Goal: Information Seeking & Learning: Learn about a topic

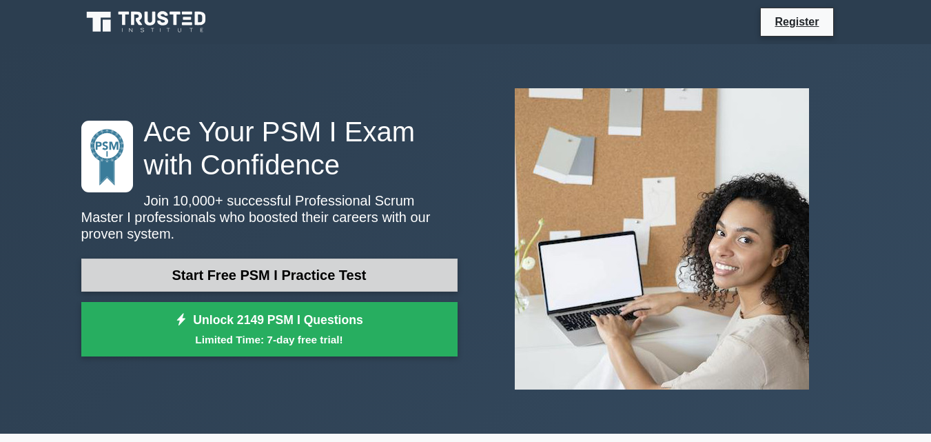
click at [321, 278] on link "Start Free PSM I Practice Test" at bounding box center [269, 274] width 376 height 33
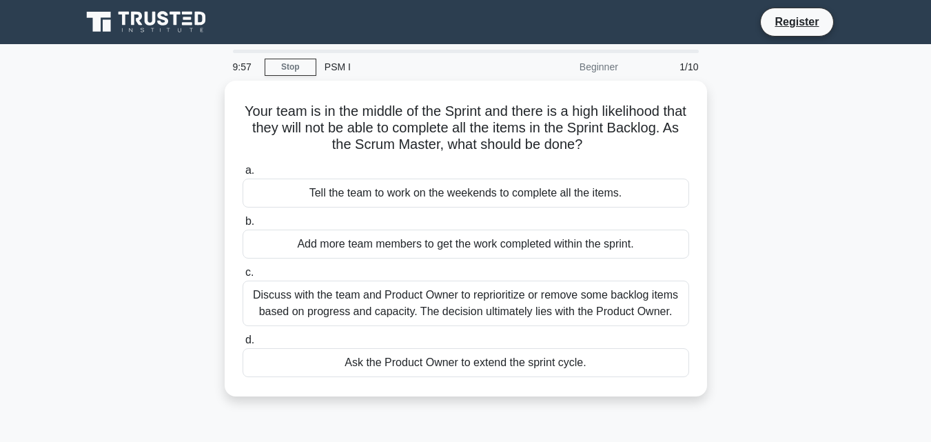
drag, startPoint x: 0, startPoint y: 0, endPoint x: 142, endPoint y: 290, distance: 323.0
click at [142, 290] on div "Your team is in the middle of the Sprint and there is a high likelihood that th…" at bounding box center [466, 247] width 786 height 332
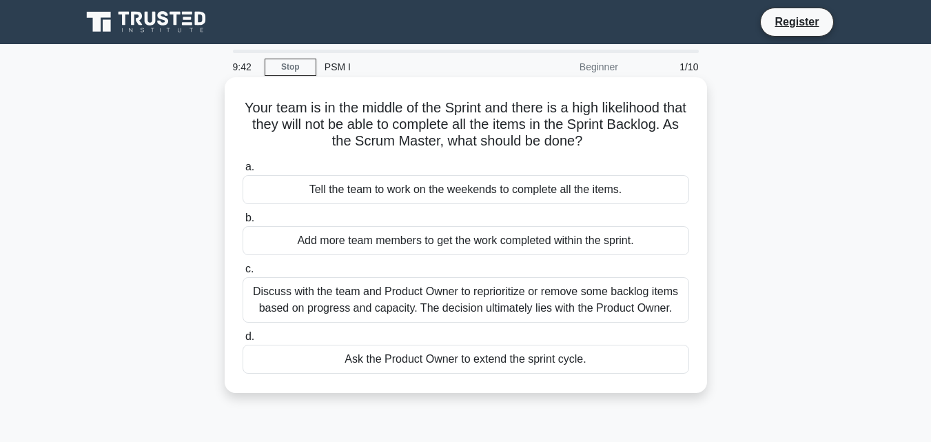
click at [424, 197] on div "Tell the team to work on the weekends to complete all the items." at bounding box center [466, 189] width 447 height 29
click at [243, 172] on input "a. Tell the team to work on the weekends to complete all the items." at bounding box center [243, 167] width 0 height 9
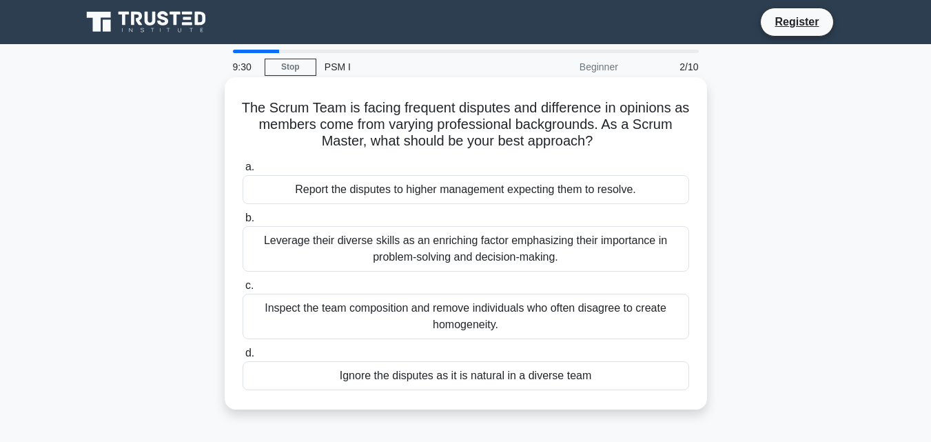
click at [587, 309] on div "Inspect the team composition and remove individuals who often disagree to creat…" at bounding box center [466, 316] width 447 height 45
click at [243, 290] on input "c. Inspect the team composition and remove individuals who often disagree to cr…" at bounding box center [243, 285] width 0 height 9
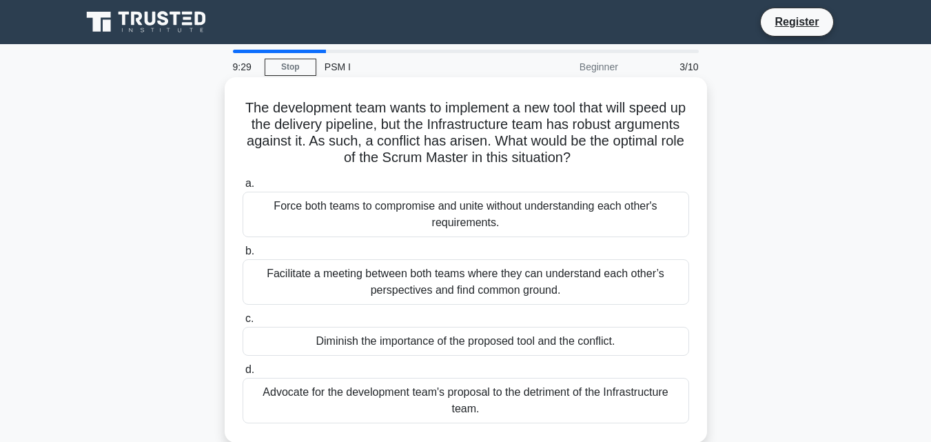
click at [591, 291] on div "Facilitate a meeting between both teams where they can understand each other’s …" at bounding box center [466, 281] width 447 height 45
click at [243, 256] on input "b. Facilitate a meeting between both teams where they can understand each other…" at bounding box center [243, 251] width 0 height 9
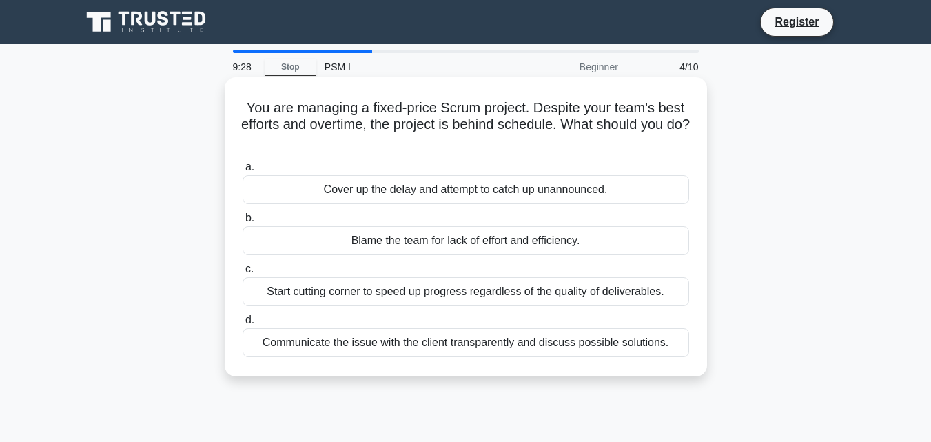
click at [591, 291] on div "Start cutting corner to speed up progress regardless of the quality of delivera…" at bounding box center [466, 291] width 447 height 29
click at [243, 274] on input "c. Start cutting corner to speed up progress regardless of the quality of deliv…" at bounding box center [243, 269] width 0 height 9
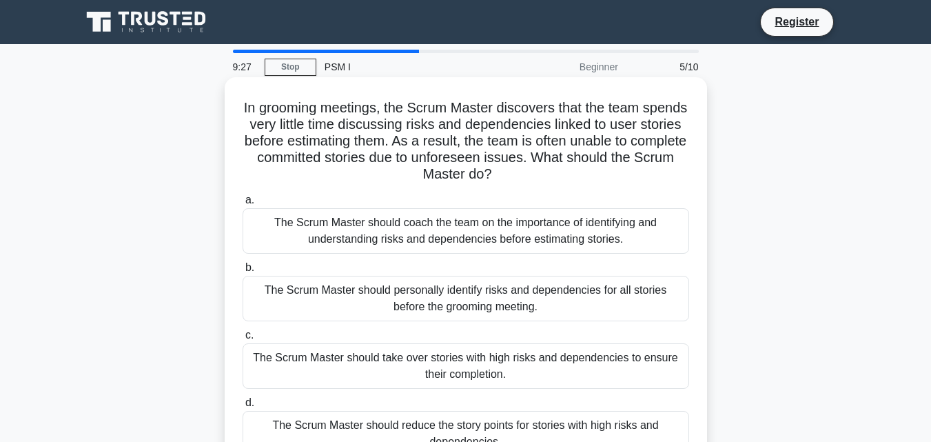
drag, startPoint x: 591, startPoint y: 291, endPoint x: 531, endPoint y: 280, distance: 61.1
click at [531, 280] on div "The Scrum Master should personally identify risks and dependencies for all stor…" at bounding box center [466, 298] width 447 height 45
click at [243, 272] on input "b. The Scrum Master should personally identify risks and dependencies for all s…" at bounding box center [243, 267] width 0 height 9
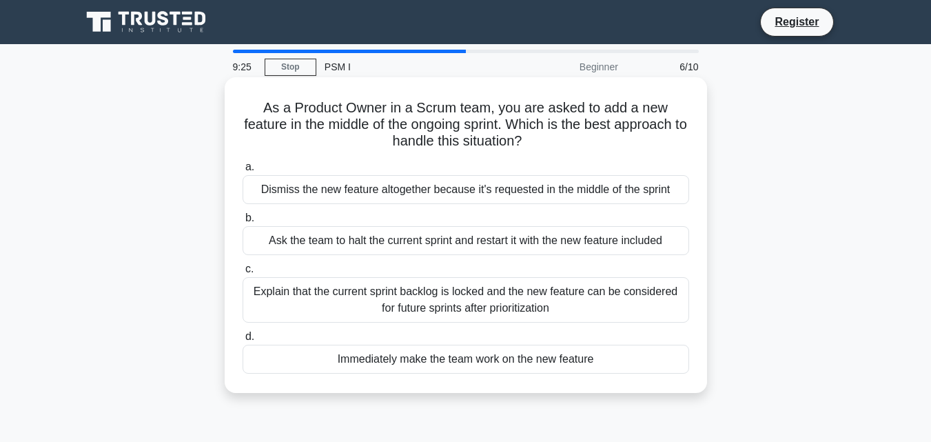
drag, startPoint x: 531, startPoint y: 280, endPoint x: 518, endPoint y: 334, distance: 56.2
click at [518, 334] on label "d. Immediately make the team work on the new feature" at bounding box center [466, 350] width 447 height 45
click at [243, 334] on input "d. Immediately make the team work on the new feature" at bounding box center [243, 336] width 0 height 9
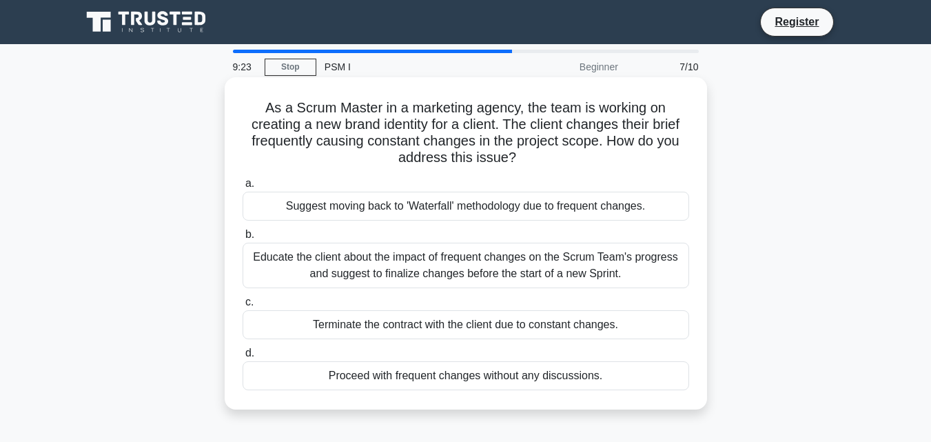
click at [482, 367] on div "Proceed with frequent changes without any discussions." at bounding box center [466, 375] width 447 height 29
click at [243, 358] on input "d. Proceed with frequent changes without any discussions." at bounding box center [243, 353] width 0 height 9
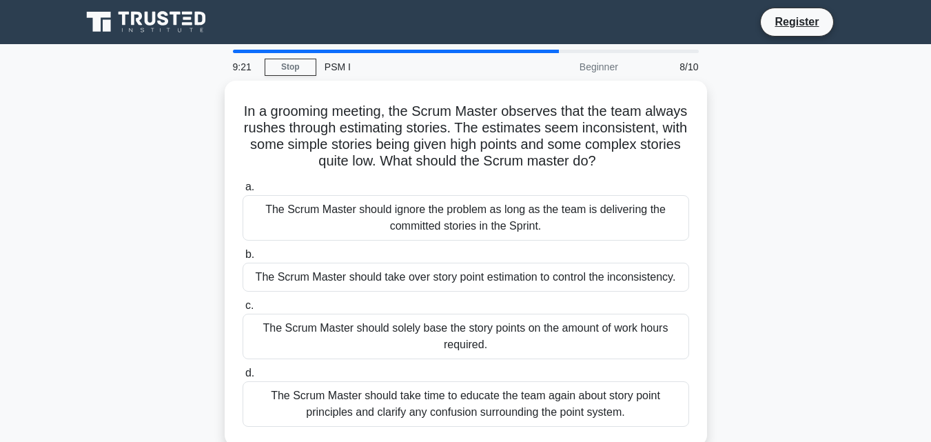
click at [71, 371] on main "9:21 Stop PSM I Beginner 8/10 In a grooming meeting, the Scrum Master observes …" at bounding box center [465, 394] width 931 height 700
click at [178, 362] on div "In a grooming meeting, the Scrum Master observes that the team always rushes th…" at bounding box center [466, 272] width 786 height 382
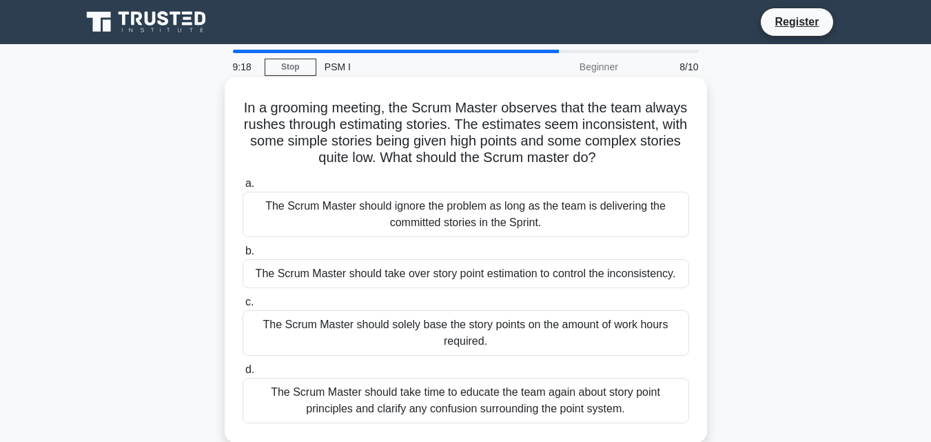
click at [265, 413] on div "The Scrum Master should take time to educate the team again about story point p…" at bounding box center [466, 400] width 447 height 45
click at [243, 374] on input "d. The Scrum Master should take time to educate the team again about story poin…" at bounding box center [243, 369] width 0 height 9
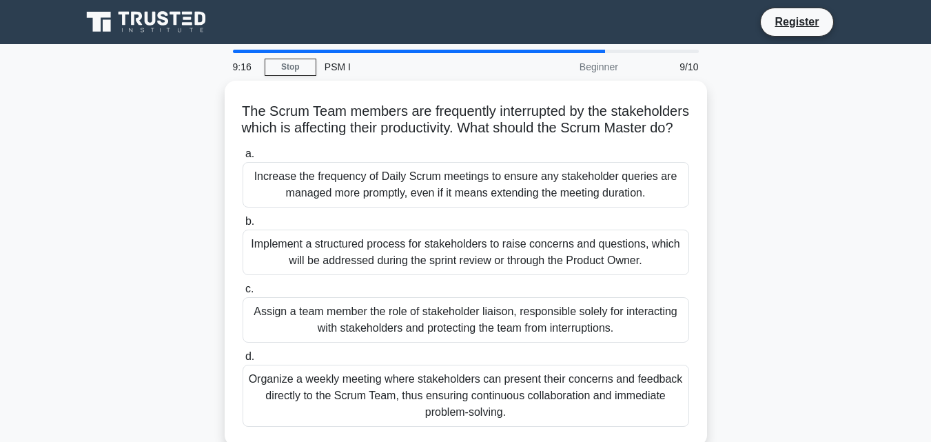
drag, startPoint x: 265, startPoint y: 413, endPoint x: 187, endPoint y: 365, distance: 90.6
click at [187, 365] on div "The Scrum Team members are frequently interrupted by the stakeholders which is …" at bounding box center [466, 272] width 786 height 382
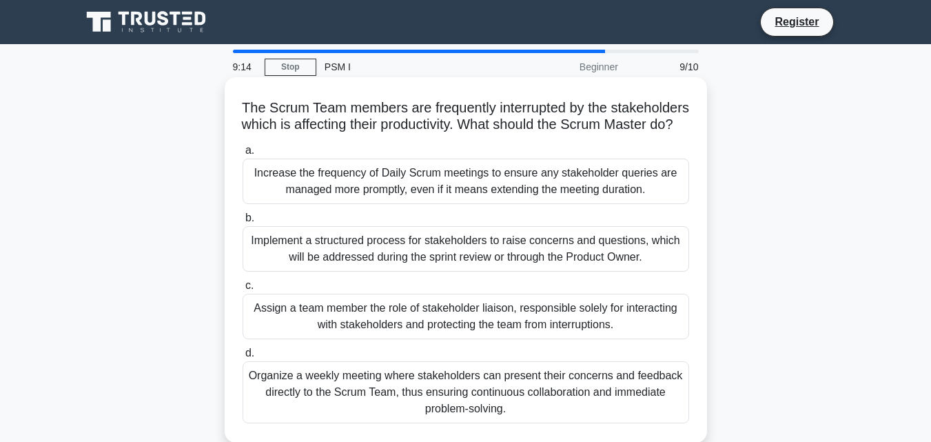
click at [342, 339] on div "Assign a team member the role of stakeholder liaison, responsible solely for in…" at bounding box center [466, 316] width 447 height 45
click at [243, 290] on input "c. Assign a team member the role of stakeholder liaison, responsible solely for…" at bounding box center [243, 285] width 0 height 9
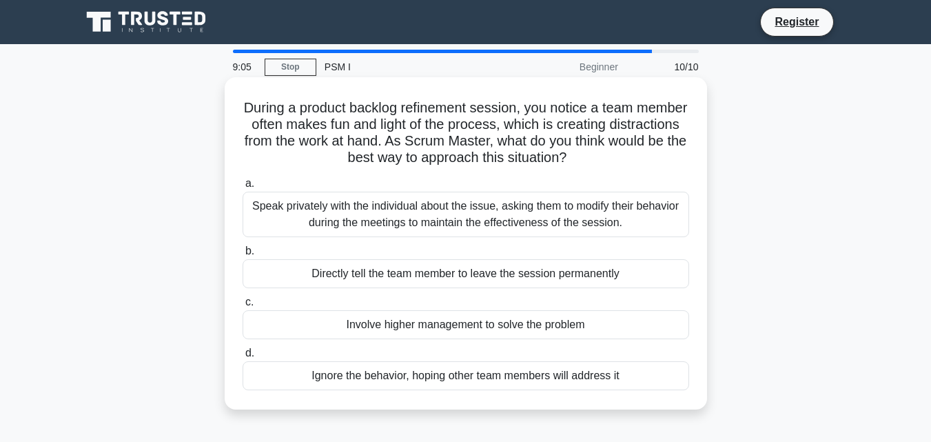
click at [395, 327] on div "Involve higher management to solve the problem" at bounding box center [466, 324] width 447 height 29
click at [243, 307] on input "c. Involve higher management to solve the problem" at bounding box center [243, 302] width 0 height 9
